Goal: Entertainment & Leisure: Consume media (video, audio)

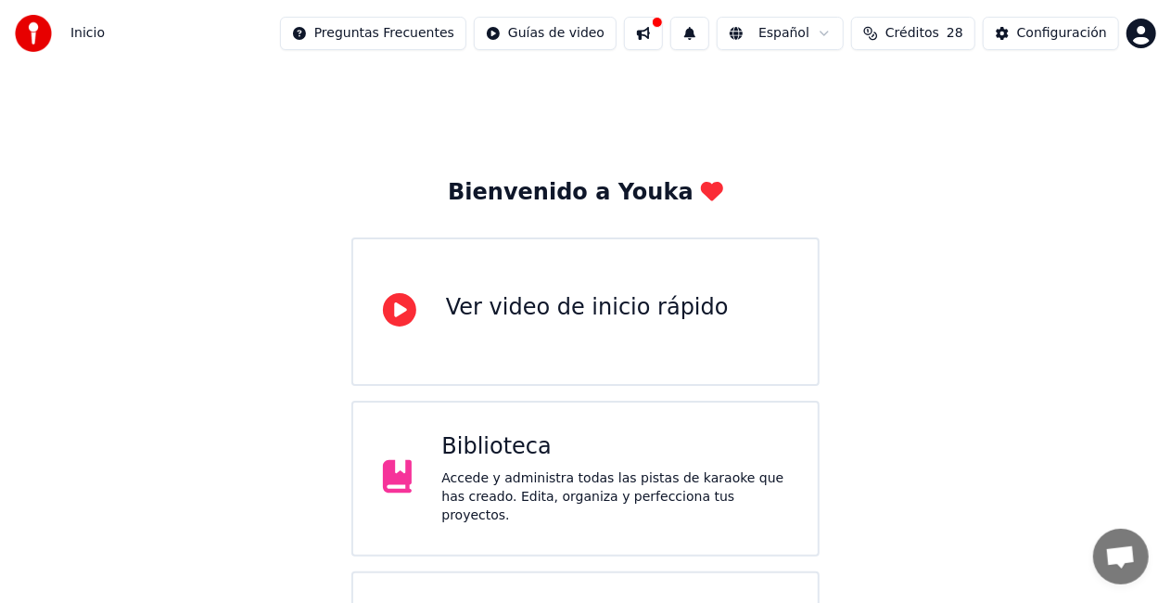
click at [647, 35] on button at bounding box center [643, 33] width 39 height 33
click at [1137, 35] on html "Inicio Preguntas Frecuentes Guías de video 1 Español Créditos 28 Configuración …" at bounding box center [585, 482] width 1171 height 964
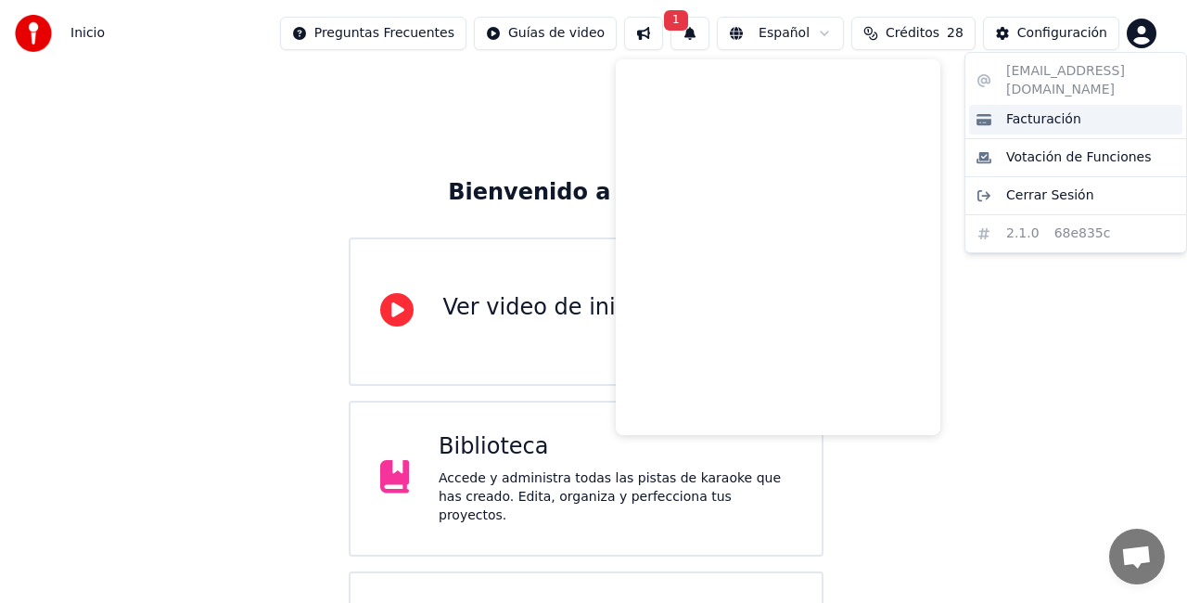
click at [1054, 110] on span "Facturación" at bounding box center [1043, 119] width 75 height 19
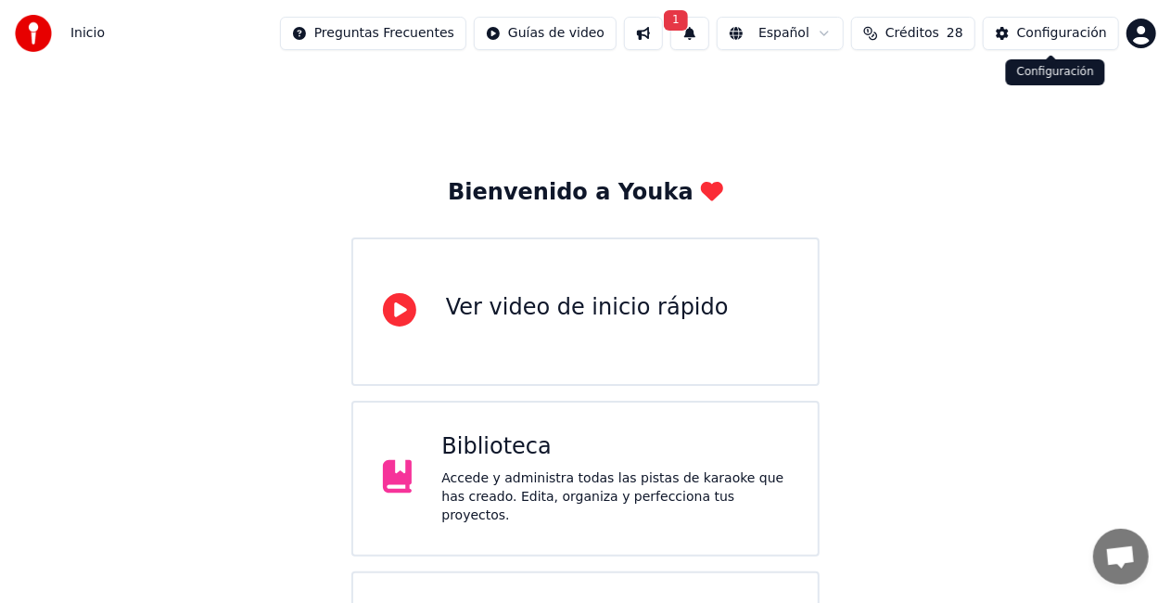
click at [1061, 32] on div "Configuración" at bounding box center [1062, 33] width 90 height 19
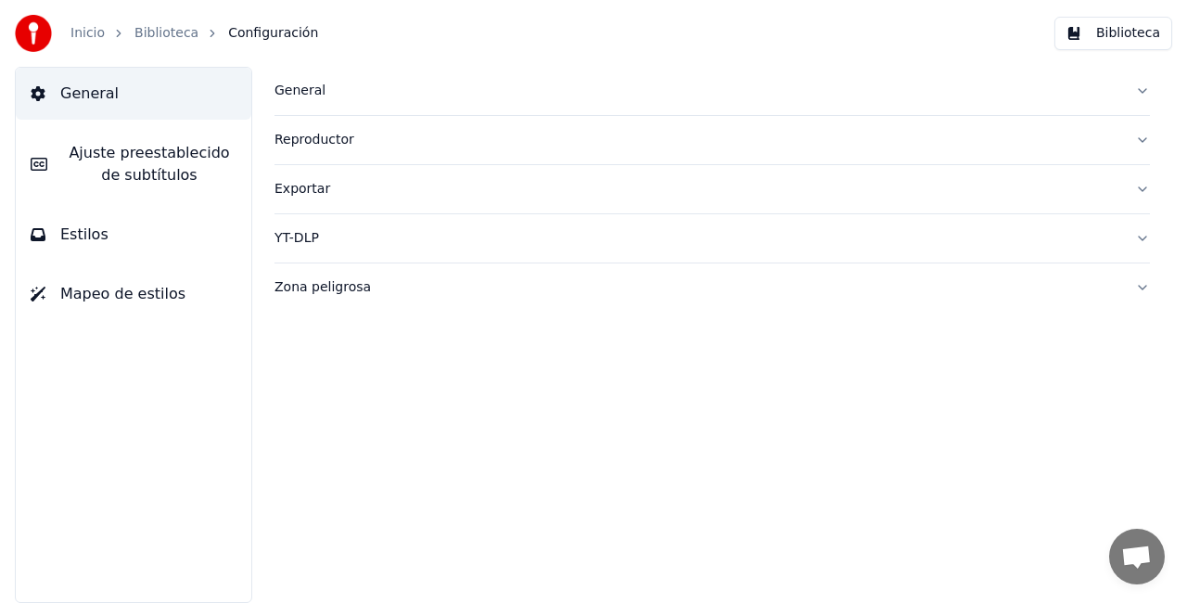
click at [95, 33] on link "Inicio" at bounding box center [87, 33] width 34 height 19
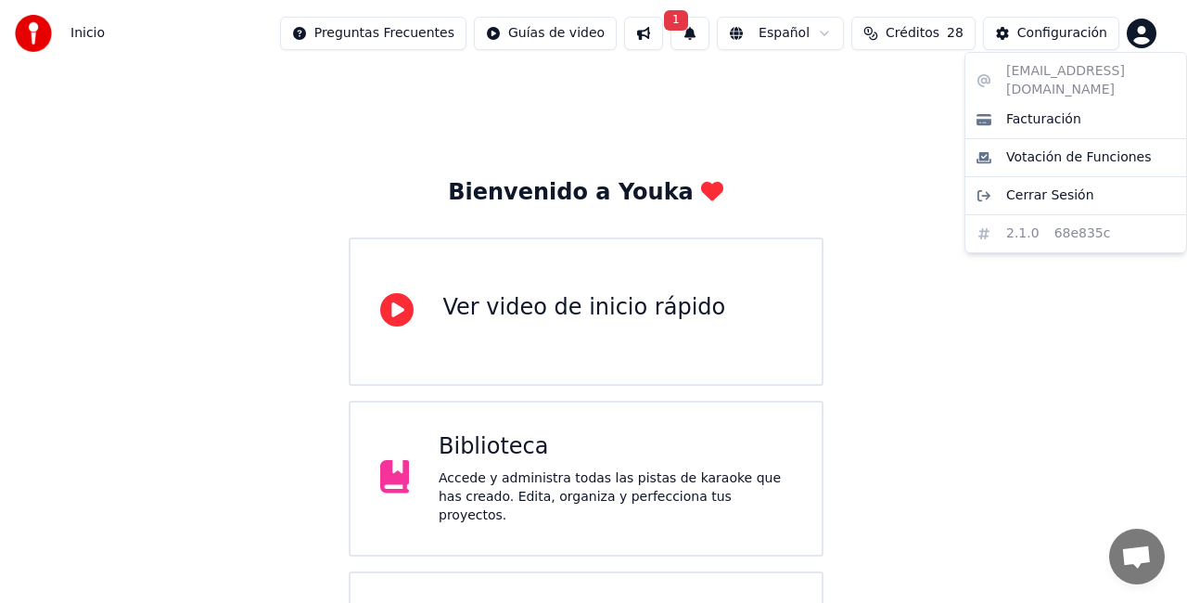
click at [1138, 31] on html "Inicio Preguntas Frecuentes Guías de video 1 Español Créditos 28 Configuración …" at bounding box center [593, 482] width 1187 height 964
click at [1052, 110] on span "Facturación" at bounding box center [1043, 119] width 75 height 19
click at [1140, 26] on html "Inicio Preguntas Frecuentes Guías de video 1 Español Créditos 28 Configuración …" at bounding box center [593, 482] width 1187 height 964
click at [675, 32] on html "Inicio Preguntas Frecuentes Guías de video 1 Español Créditos 28 Configuración …" at bounding box center [593, 482] width 1187 height 964
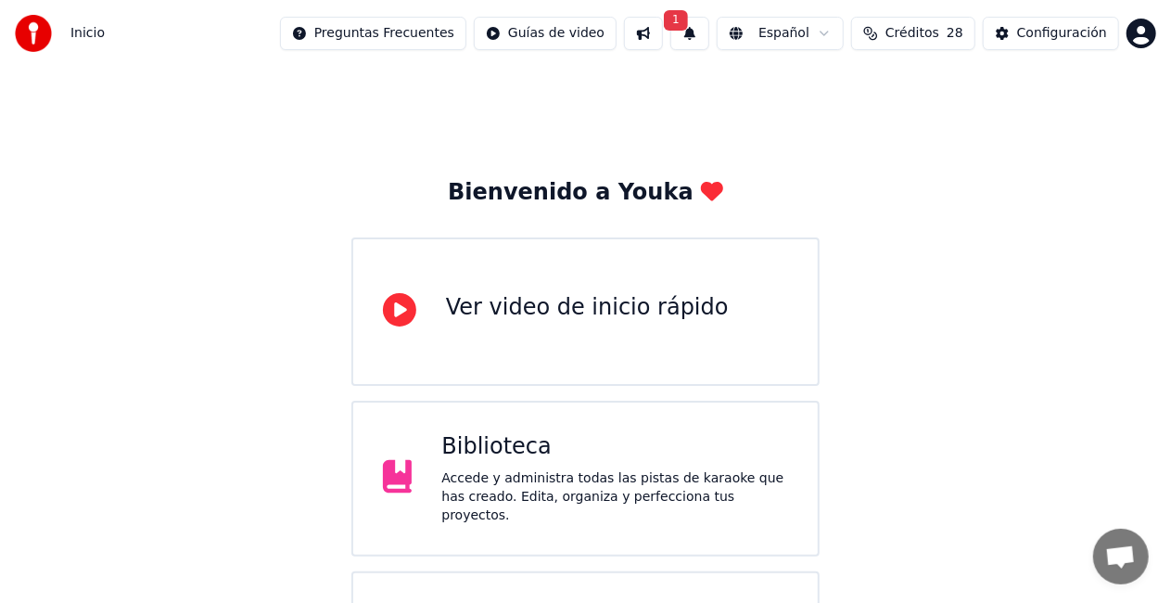
click at [674, 22] on span "1" at bounding box center [676, 20] width 24 height 20
drag, startPoint x: 807, startPoint y: 93, endPoint x: 827, endPoint y: 119, distance: 33.0
click at [827, 119] on div "La actualización está lista Haz clic en el botón para actualizar Actualizar" at bounding box center [692, 91] width 356 height 59
click at [824, 93] on button "Actualizar" at bounding box center [828, 91] width 95 height 33
click at [91, 33] on span "Inicio" at bounding box center [87, 33] width 34 height 19
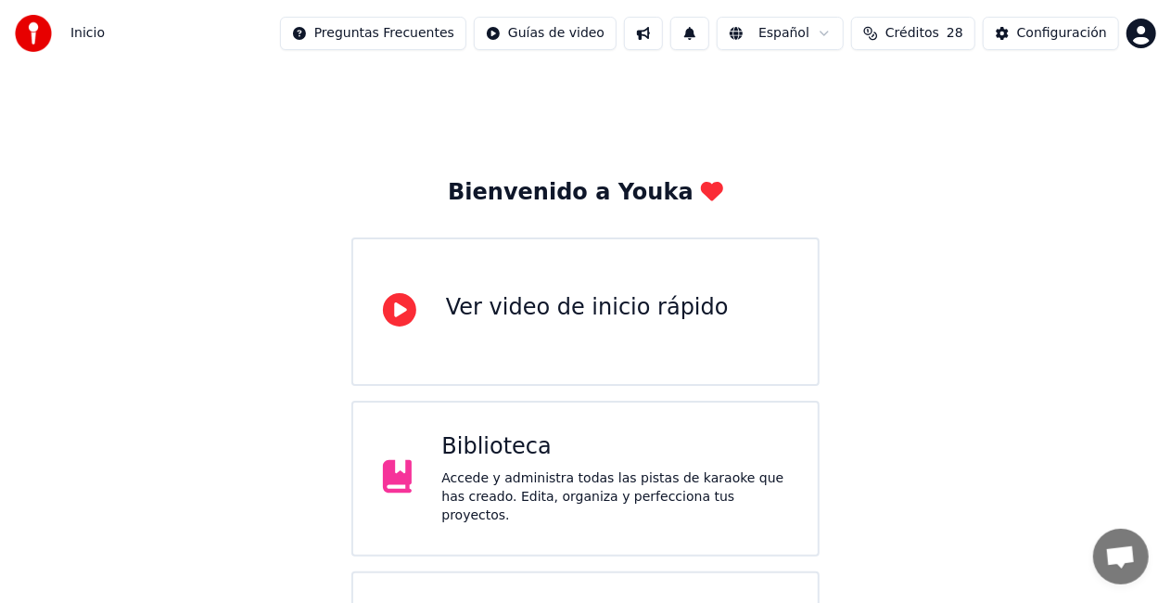
click at [475, 462] on div "Biblioteca" at bounding box center [614, 447] width 347 height 30
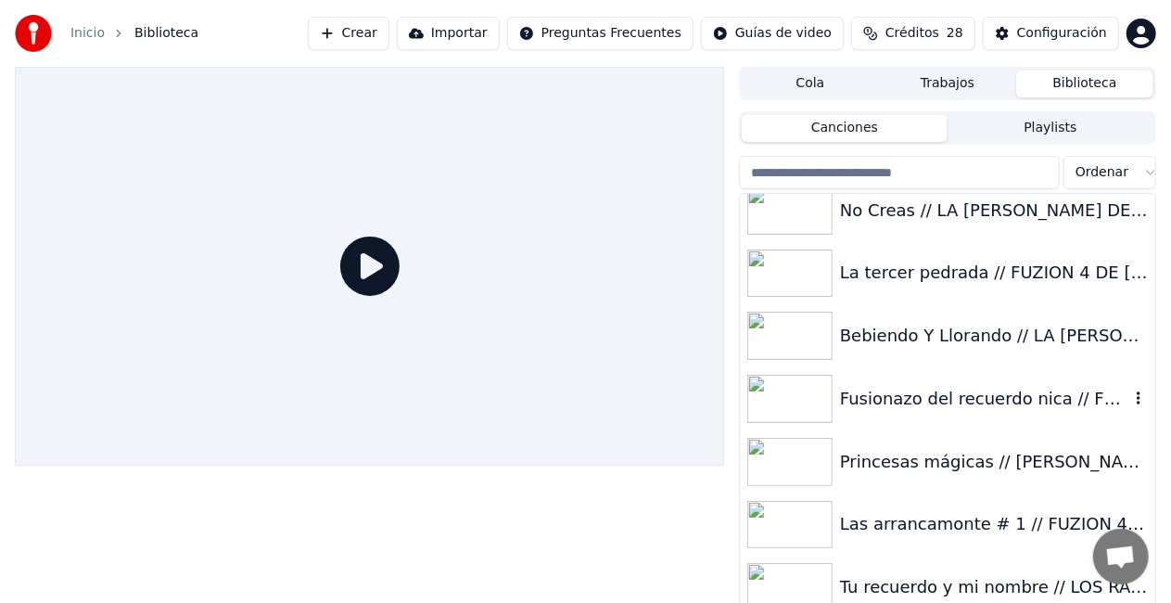
scroll to position [1187, 0]
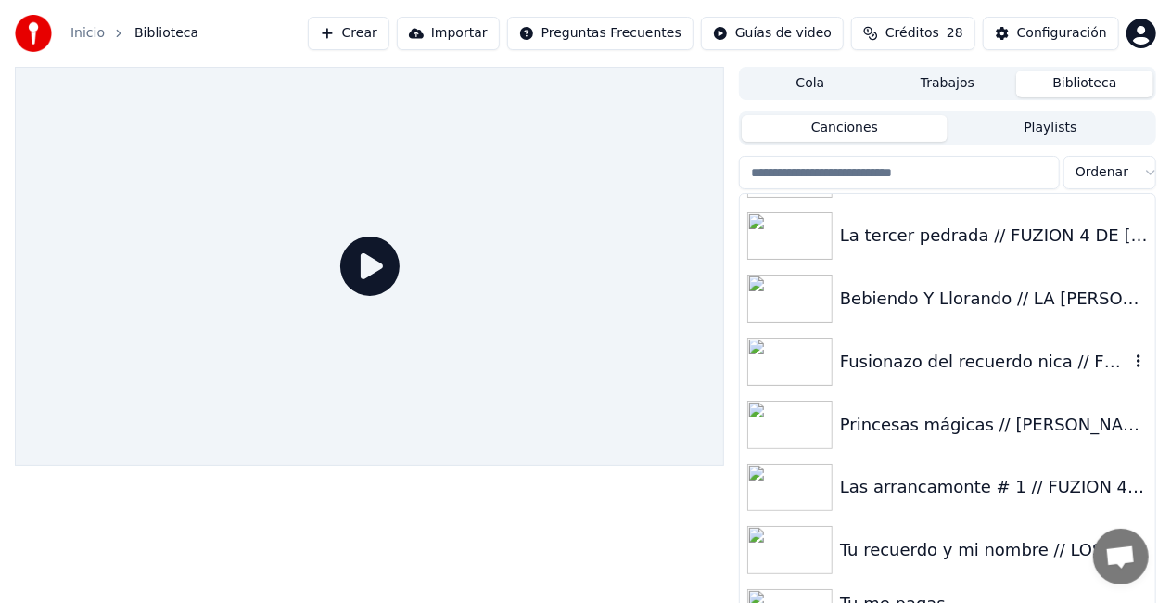
click at [912, 364] on div "Fusionazo del recuerdo nica // FUZION 4 DE [GEOGRAPHIC_DATA] // Karaoke 🎤" at bounding box center [984, 362] width 289 height 26
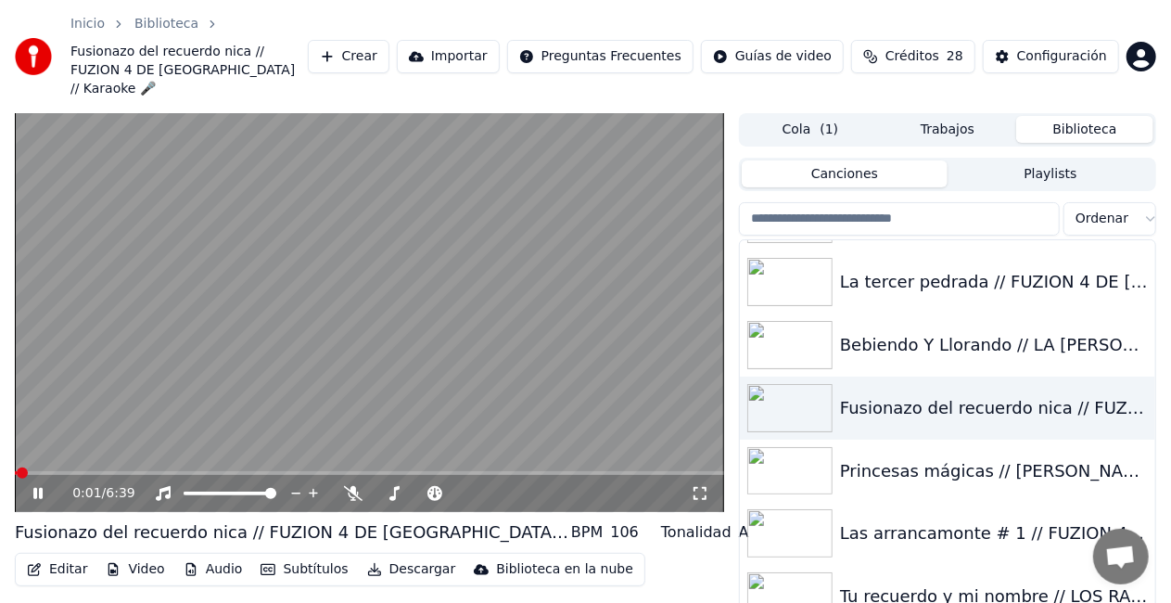
click at [17, 471] on span at bounding box center [16, 473] width 2 height 4
click at [464, 471] on span at bounding box center [240, 473] width 450 height 4
click at [580, 497] on div "4:23 / 6:39 Fusionazo del recuerdo nica // FUZION 4 DE NICARAGUA // Karaoke 🎤 B…" at bounding box center [369, 402] width 709 height 579
click at [580, 471] on span at bounding box center [369, 473] width 709 height 4
click at [921, 332] on div "Bebiendo Y Llorando // LA [PERSON_NAME] DE SAN [PERSON_NAME] // Karaoke 🎤" at bounding box center [984, 345] width 289 height 26
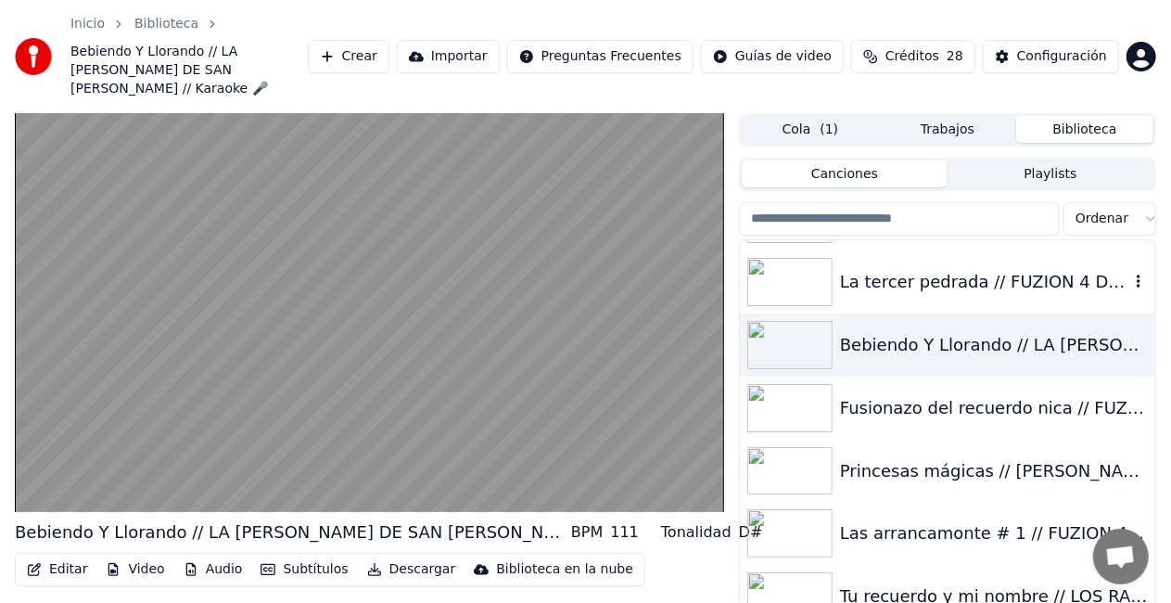
click at [890, 269] on div "La tercer pedrada // FUZION 4 DE [GEOGRAPHIC_DATA] // Karaoke 🎤" at bounding box center [984, 282] width 289 height 26
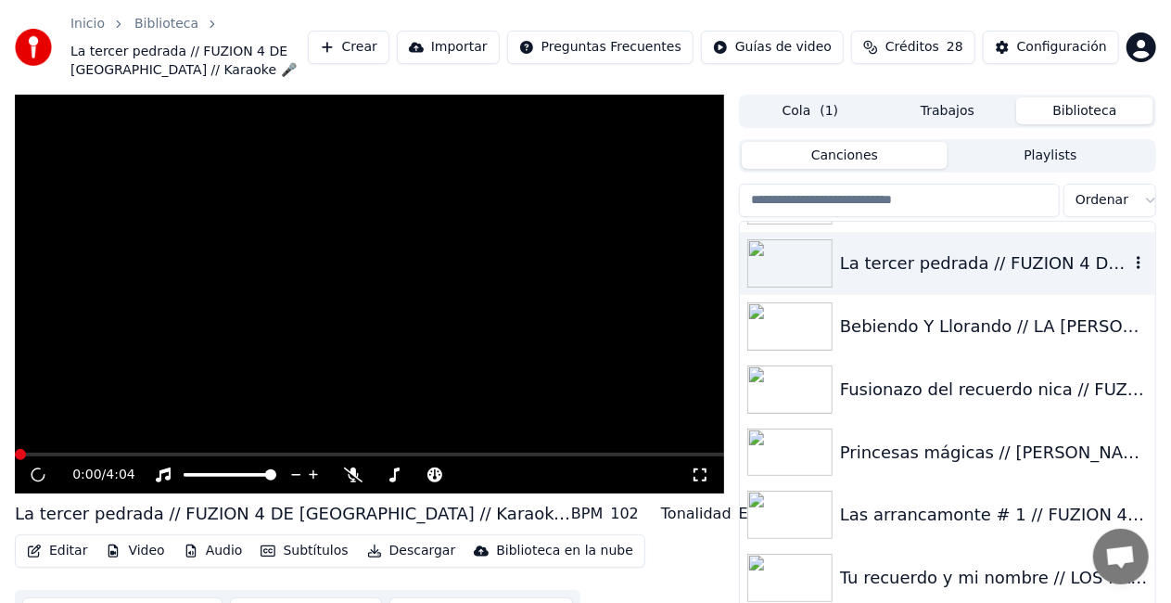
click at [890, 269] on div "La tercer pedrada // FUZION 4 DE [GEOGRAPHIC_DATA] // Karaoke 🎤" at bounding box center [984, 263] width 289 height 26
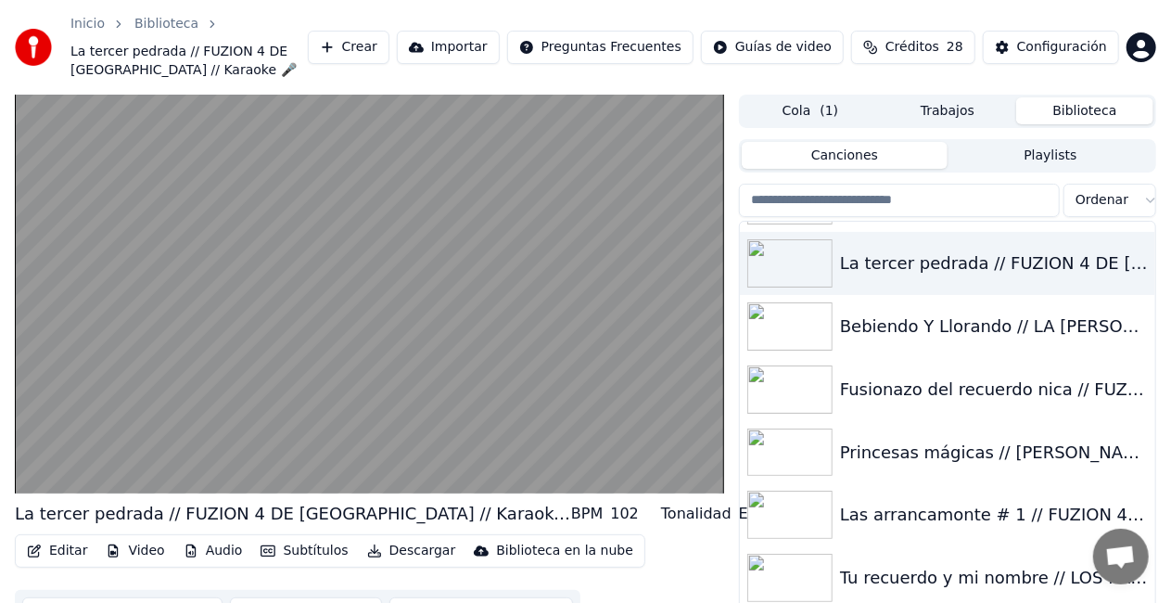
click at [1157, 584] on div "La tercer pedrada // FUZION 4 DE [GEOGRAPHIC_DATA] // Karaoke 🎤 BPM 102 Tonalid…" at bounding box center [585, 384] width 1171 height 579
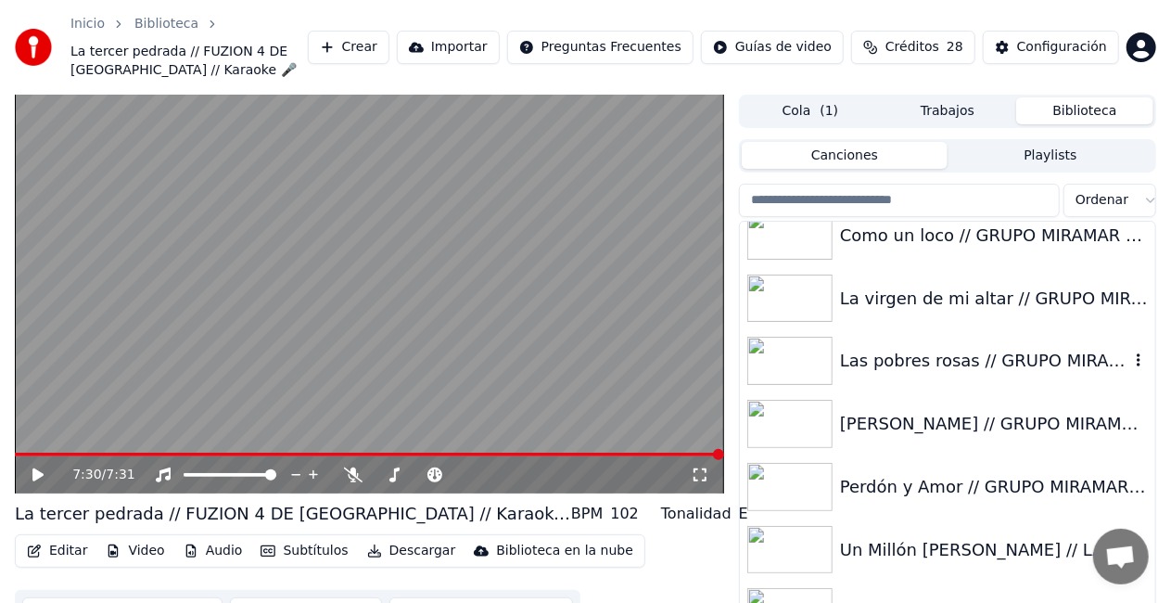
scroll to position [5349, 0]
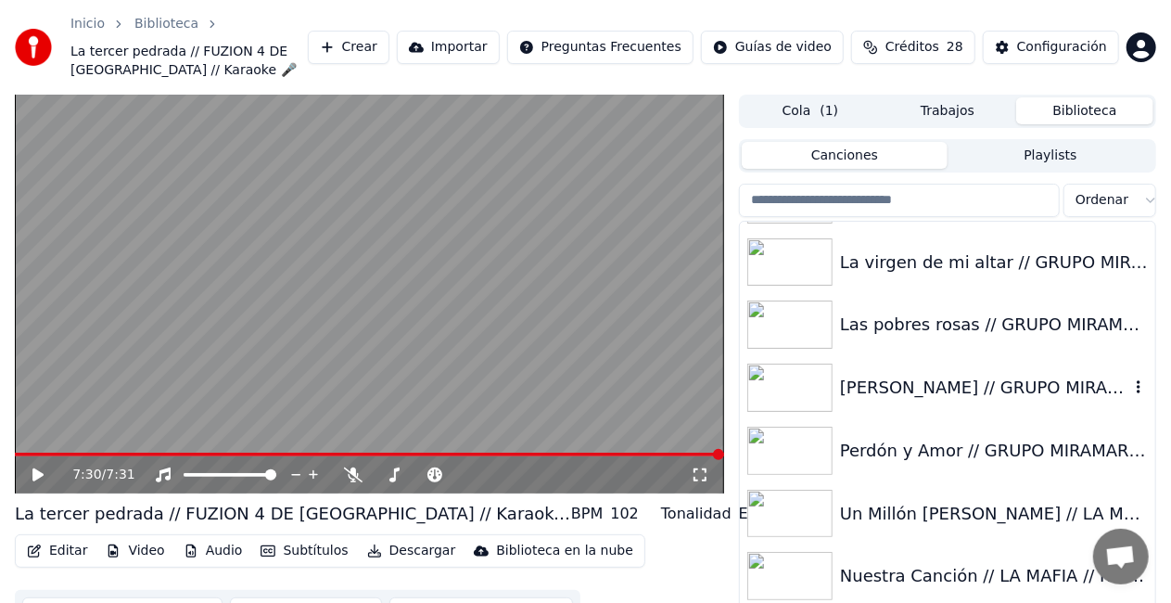
click at [955, 380] on div "[PERSON_NAME] // GRUPO MIRAMAR // Karaoke 🎤" at bounding box center [984, 388] width 289 height 26
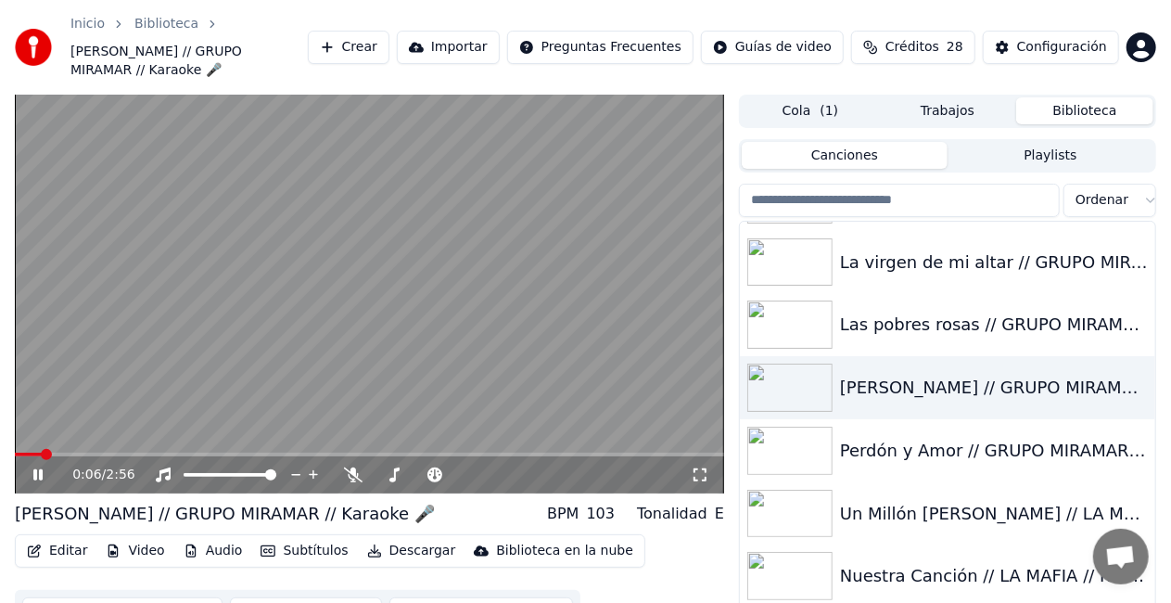
click at [44, 477] on icon at bounding box center [51, 474] width 43 height 15
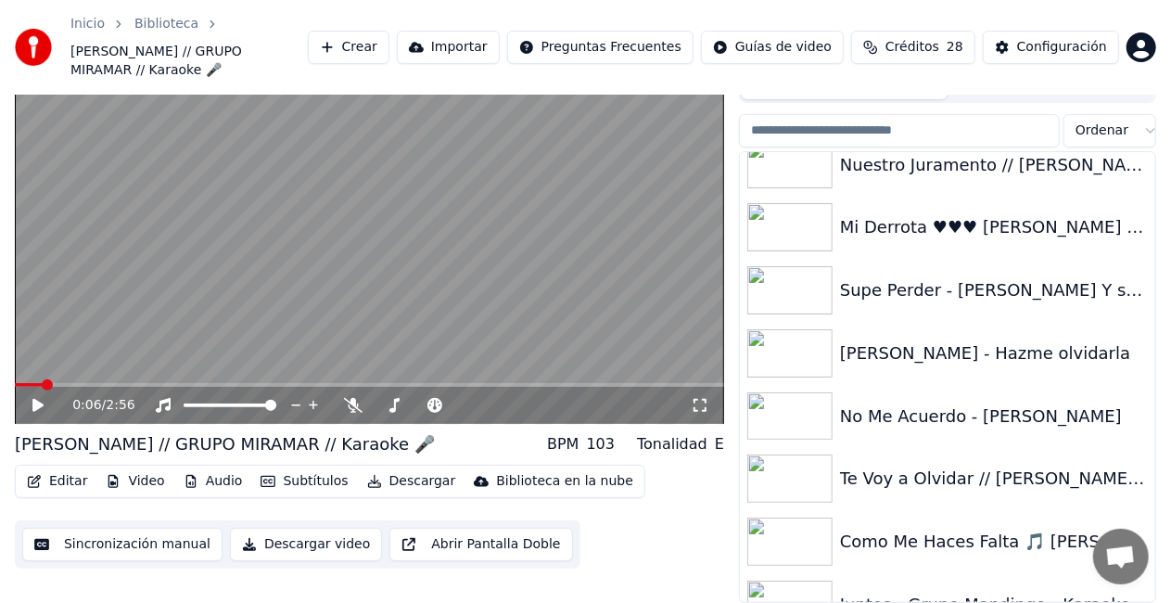
scroll to position [34261, 0]
